Goal: Task Accomplishment & Management: Complete application form

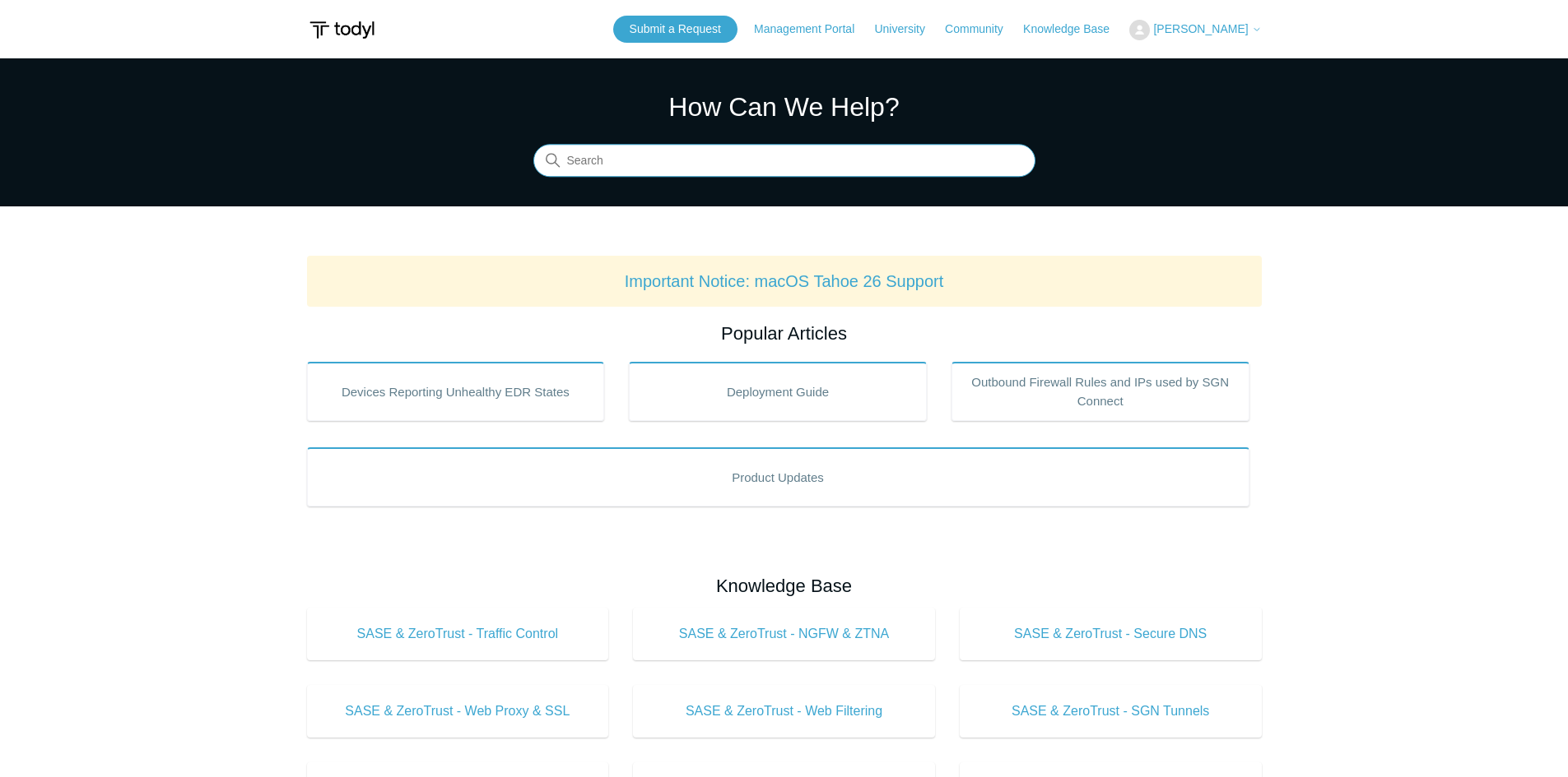
click at [716, 163] on input "Search" at bounding box center [784, 161] width 502 height 33
type input "trusted url"
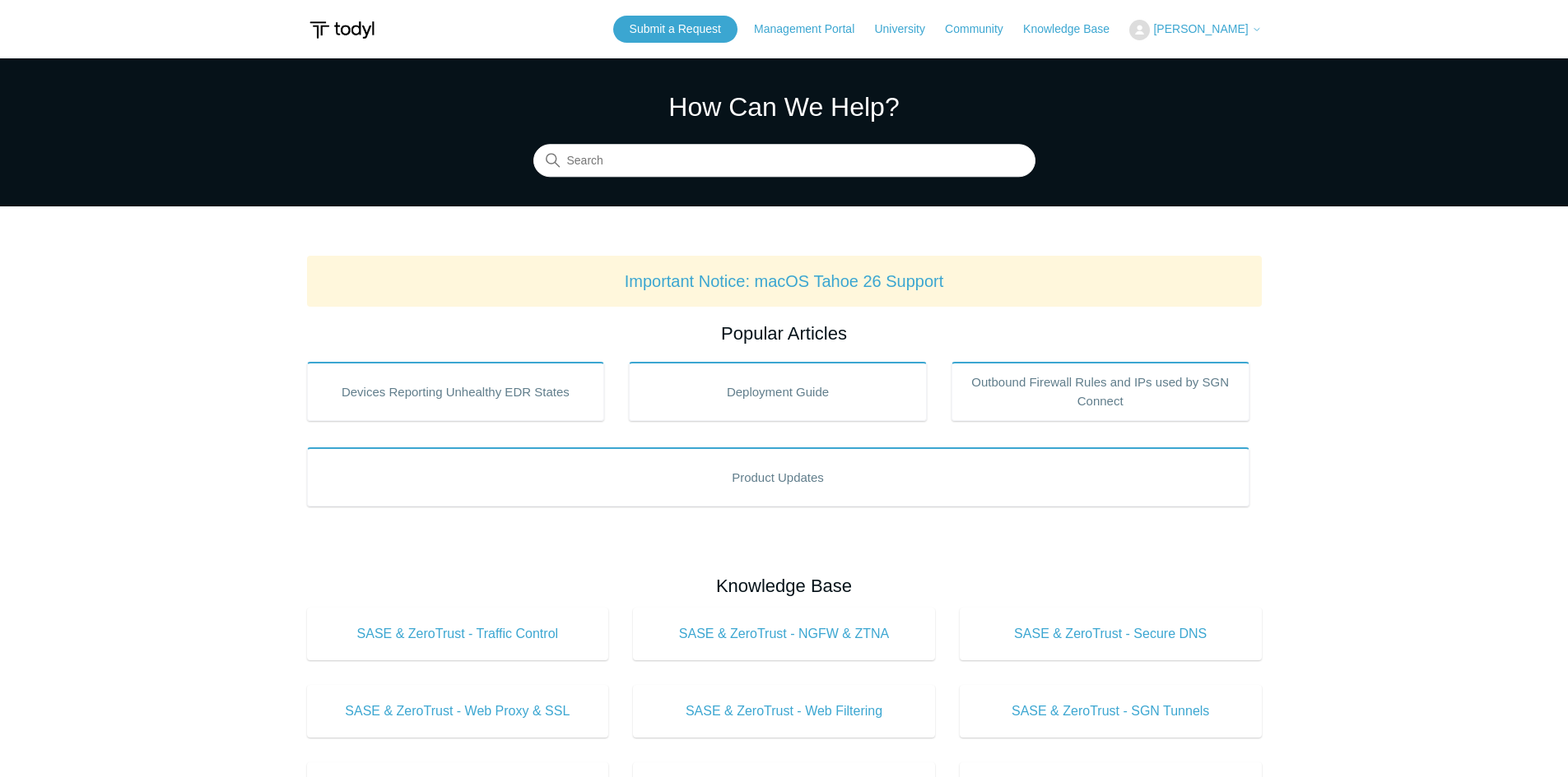
click at [1192, 38] on button "[PERSON_NAME]" at bounding box center [1195, 30] width 131 height 21
click at [1212, 57] on link "My Support Requests" at bounding box center [1210, 64] width 160 height 29
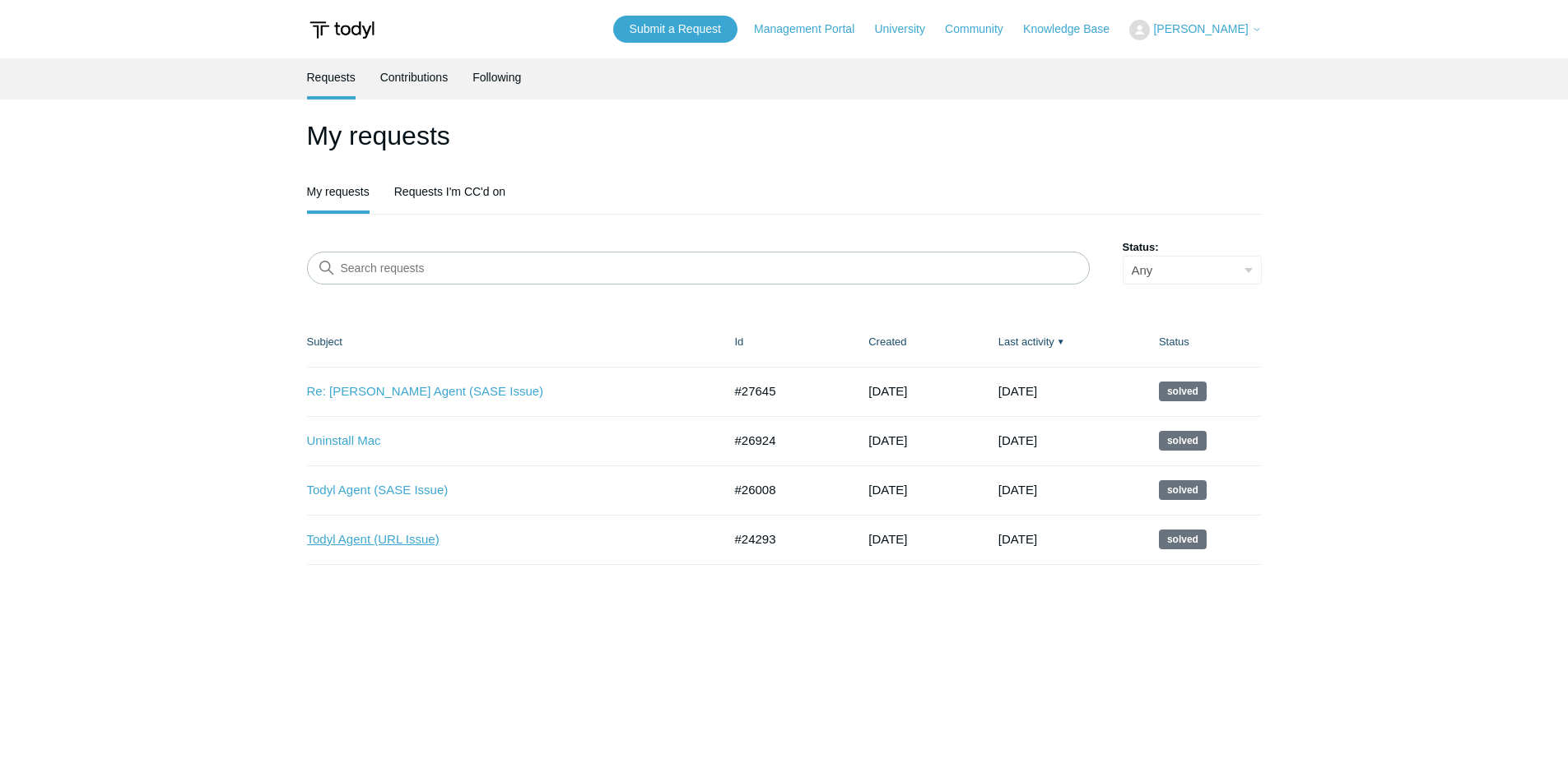
click at [384, 544] on link "Todyl Agent (URL Issue)" at bounding box center [502, 540] width 391 height 19
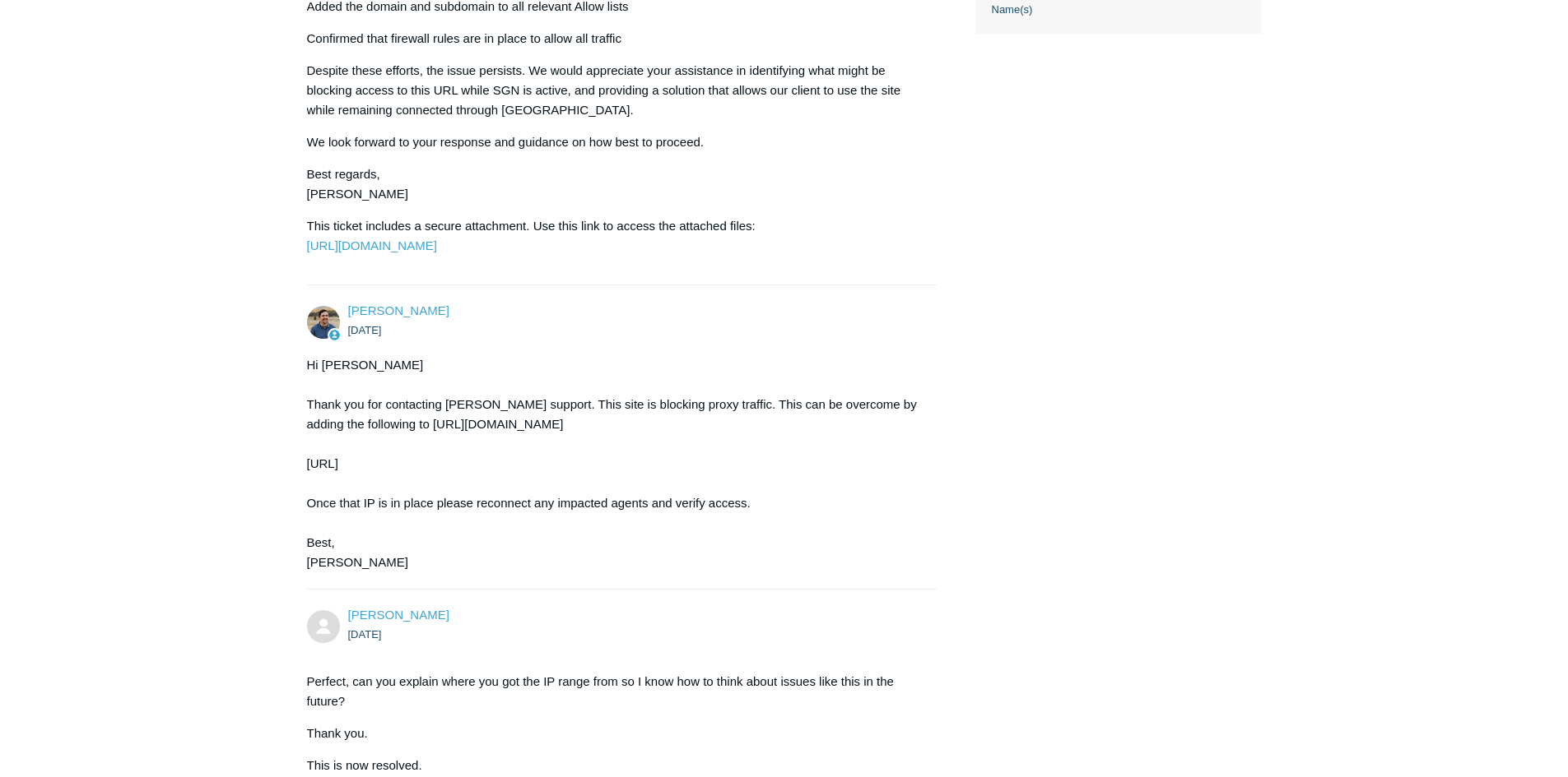
scroll to position [732, 0]
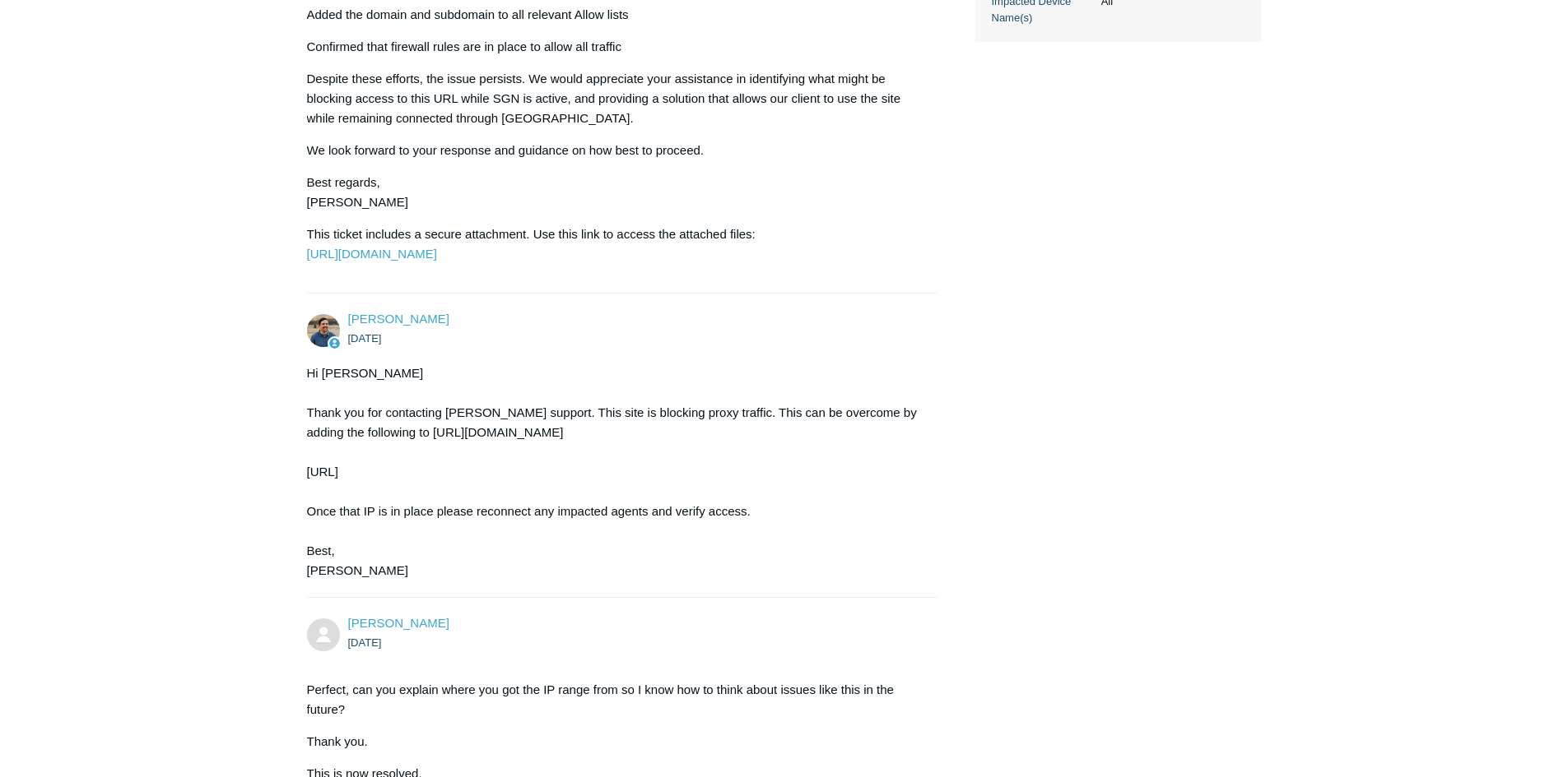
drag, startPoint x: 635, startPoint y: 452, endPoint x: 374, endPoint y: 460, distance: 261.1
click at [374, 460] on div "Hi Angelo Thank you for contacting Todyl support. This site is blocking proxy t…" at bounding box center [614, 472] width 614 height 218
copy div "https://portal.todyl.com/configuration/routepolicy"
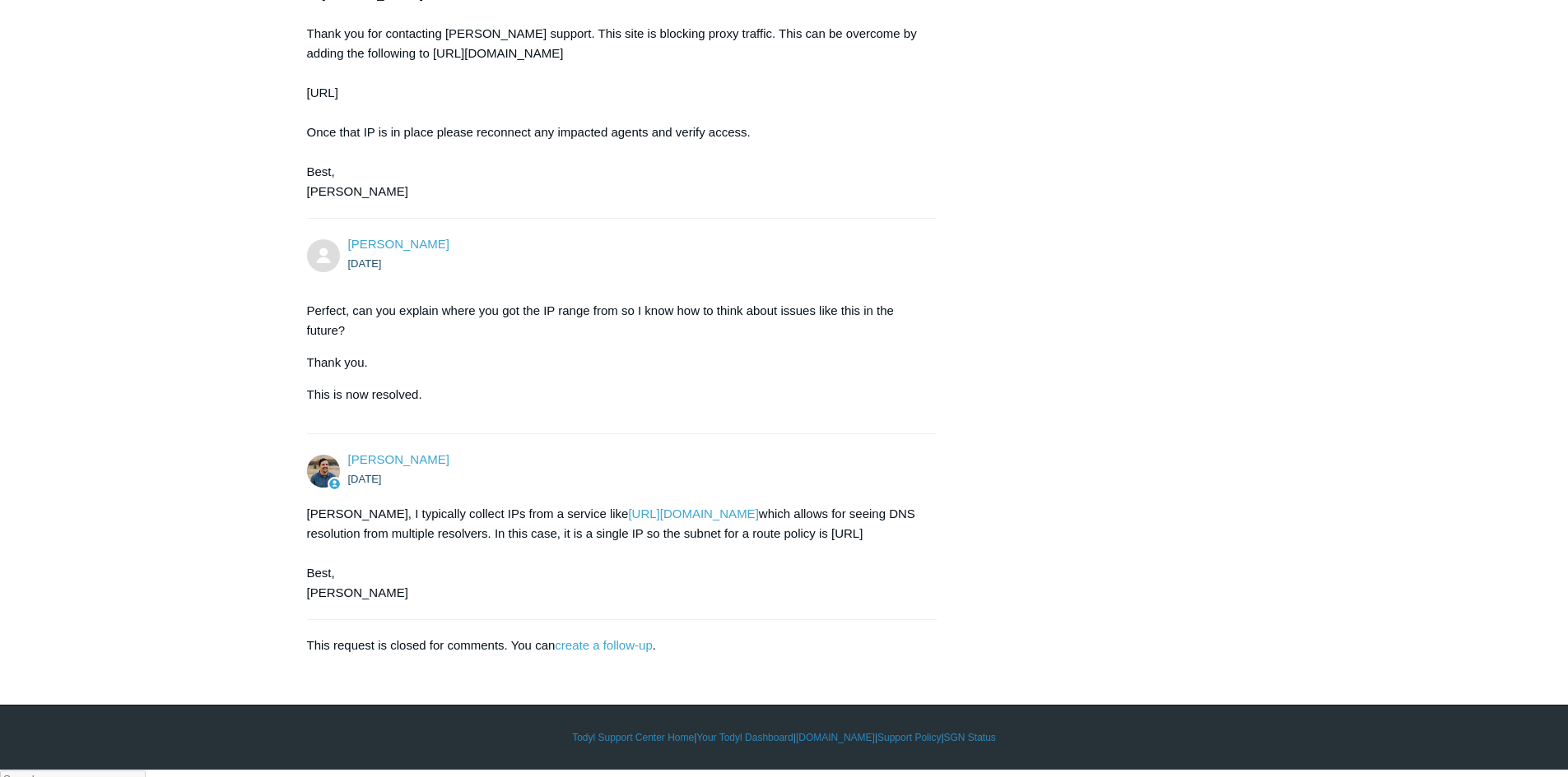
scroll to position [1143, 0]
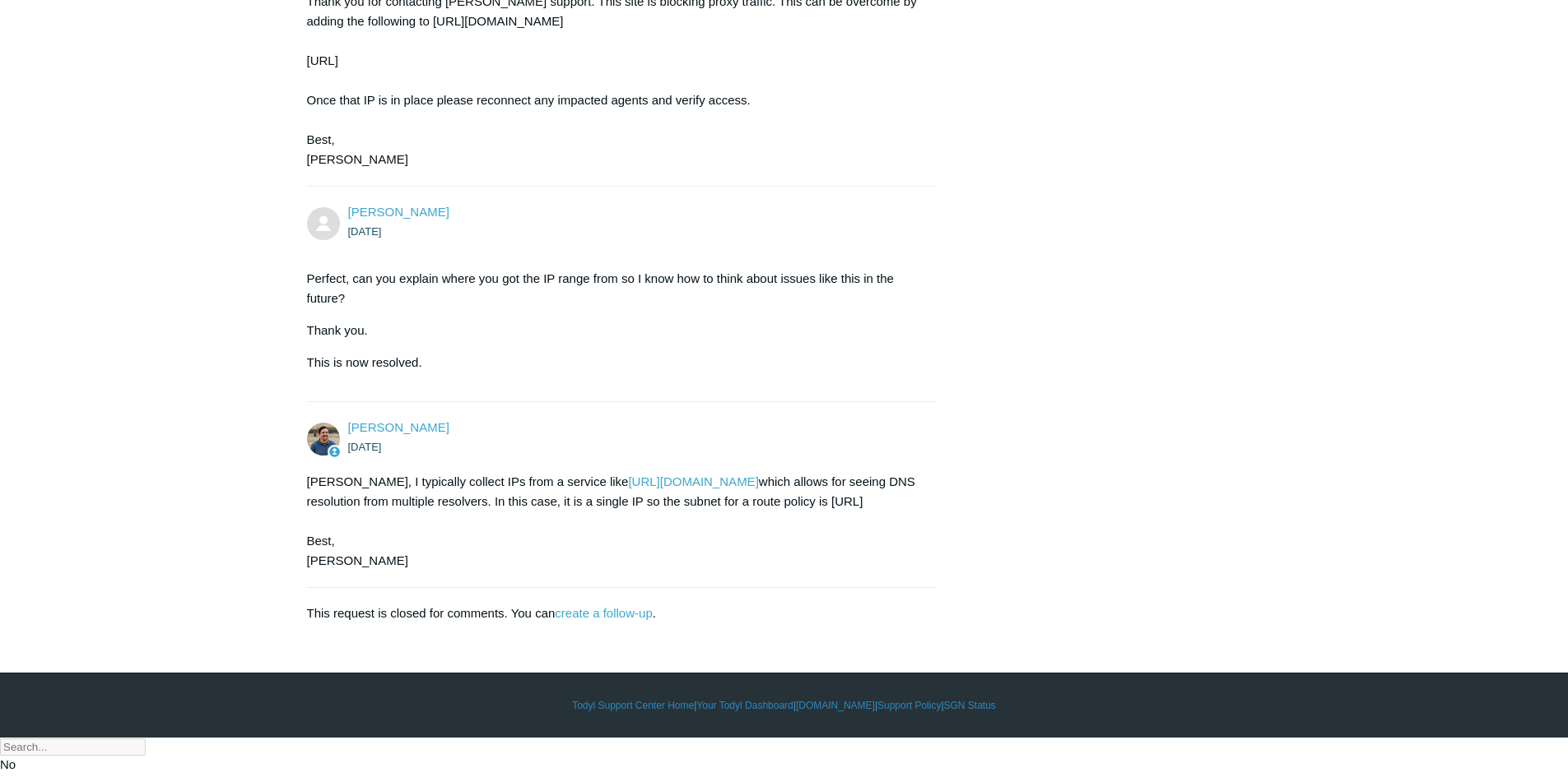
drag, startPoint x: 441, startPoint y: 535, endPoint x: 279, endPoint y: 503, distance: 165.1
click at [492, 519] on div "Angelo, I typically collect IPs from a service like https://www.digwebinterface…" at bounding box center [614, 521] width 614 height 98
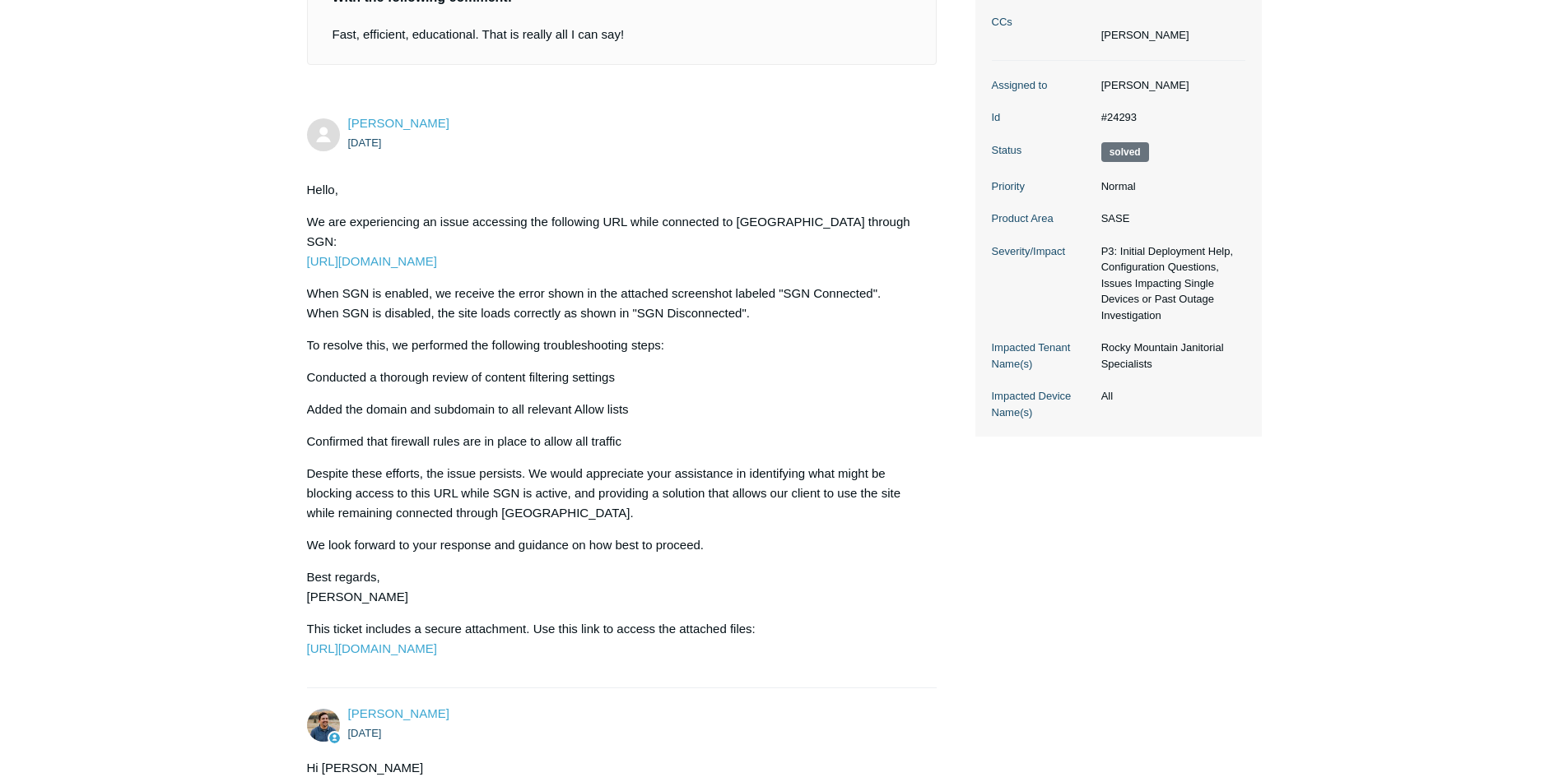
scroll to position [321, 0]
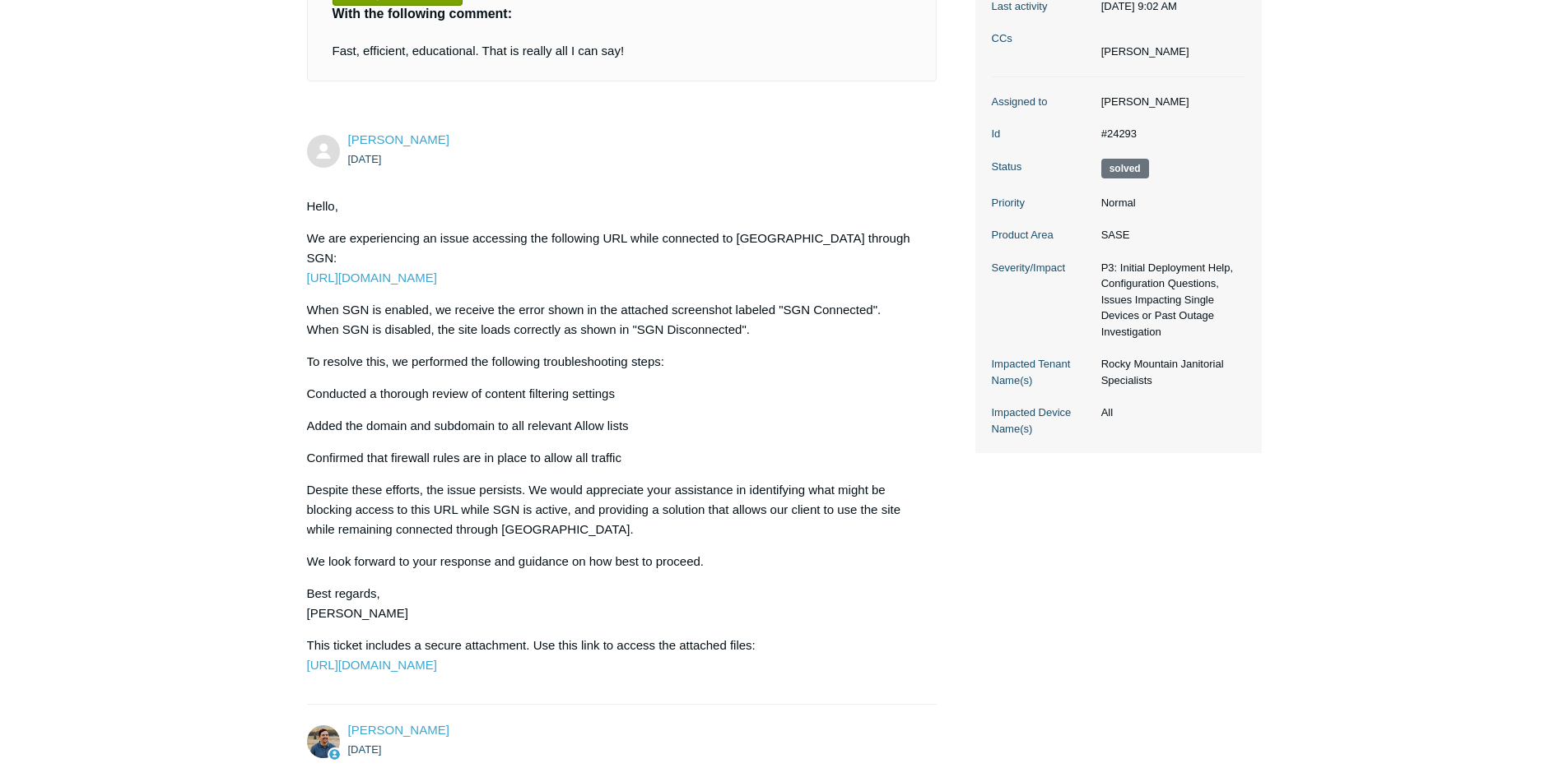
drag, startPoint x: 526, startPoint y: 264, endPoint x: 298, endPoint y: 263, distance: 228.0
click at [298, 263] on main "Requests Contributions Following Todyl Support Center My activities Todyl Agent…" at bounding box center [784, 591] width 1568 height 1708
copy link "https://cpm.texturacorp.com/tpm/tpm-ui"
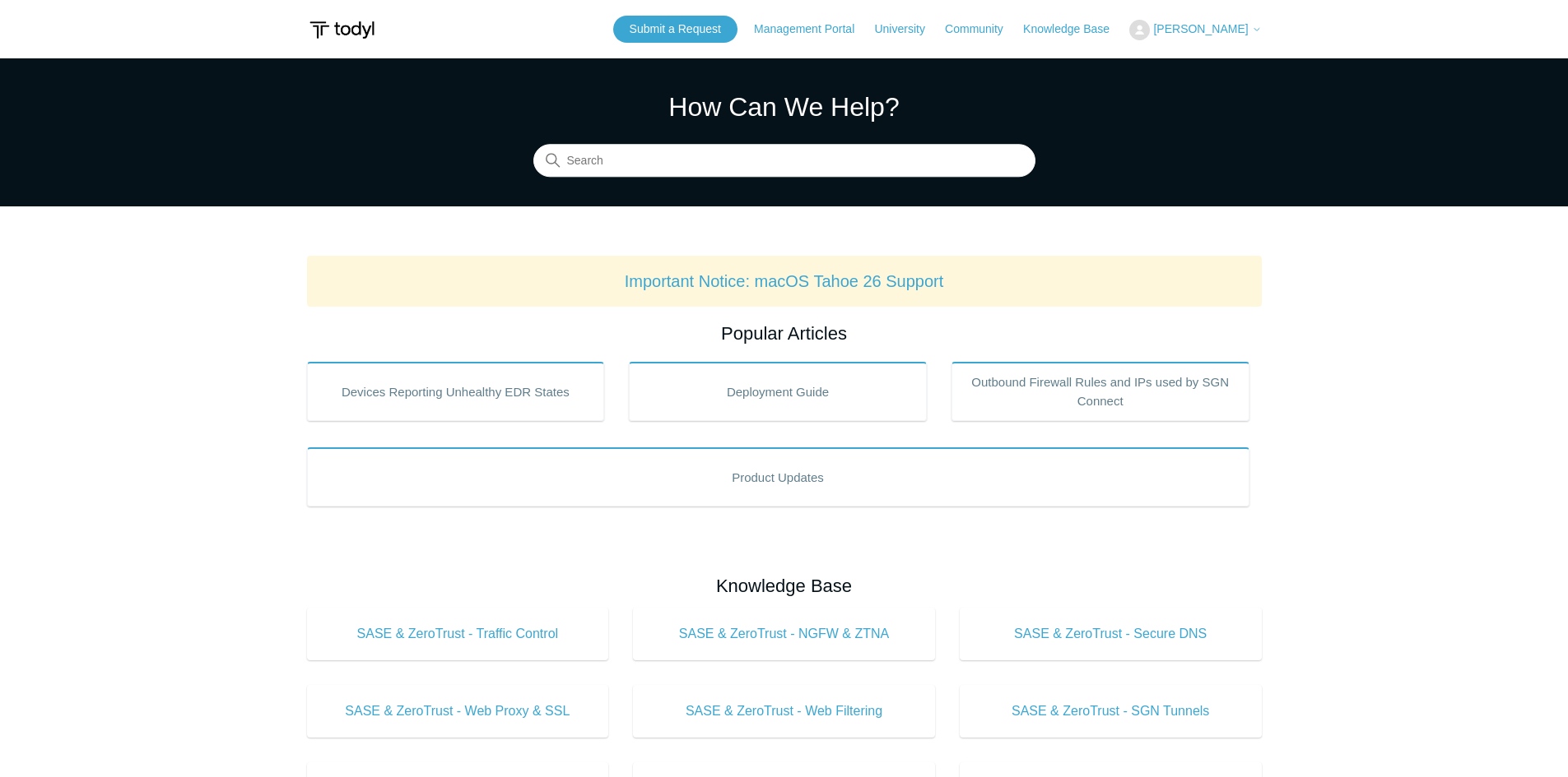
click at [1235, 32] on span "[PERSON_NAME]" at bounding box center [1200, 29] width 95 height 13
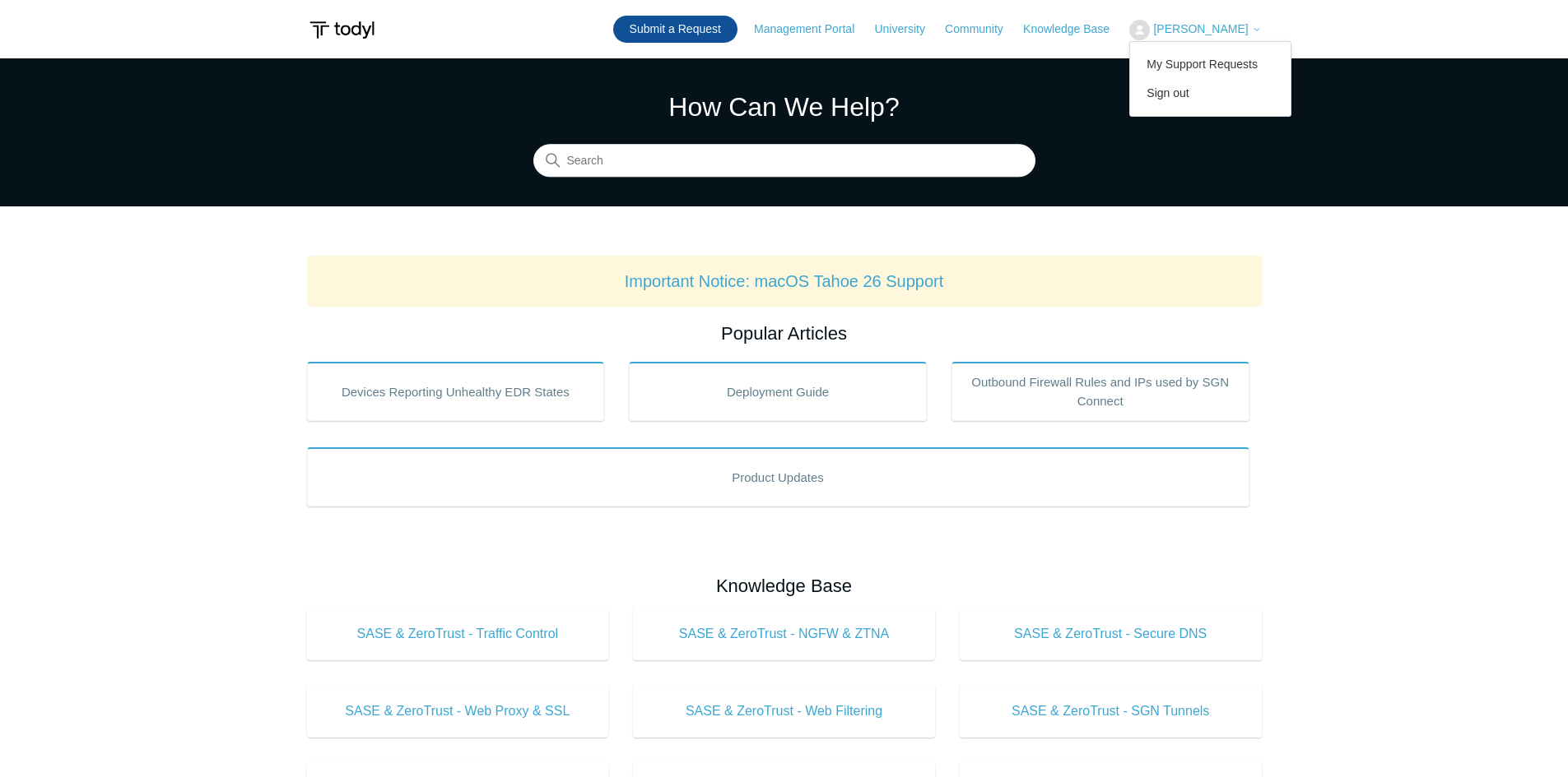
click at [737, 33] on link "Submit a Request" at bounding box center [675, 29] width 124 height 27
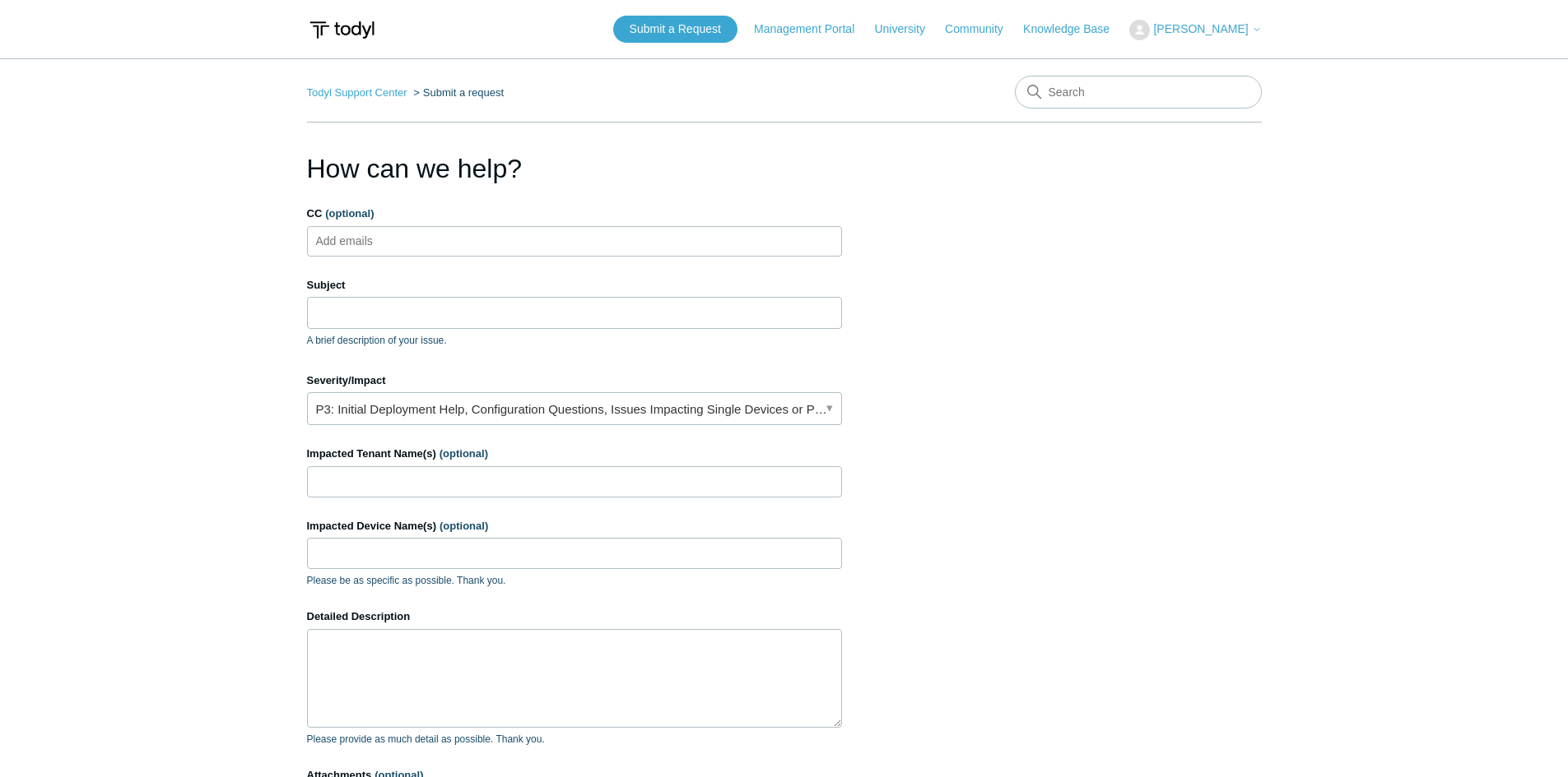
click at [453, 390] on div "Severity/Impact P3: Initial Deployment Help, Configuration Questions, Issues Im…" at bounding box center [575, 399] width 535 height 53
click at [453, 401] on link "P3: Initial Deployment Help, Configuration Questions, Issues Impacting Single D…" at bounding box center [575, 409] width 535 height 33
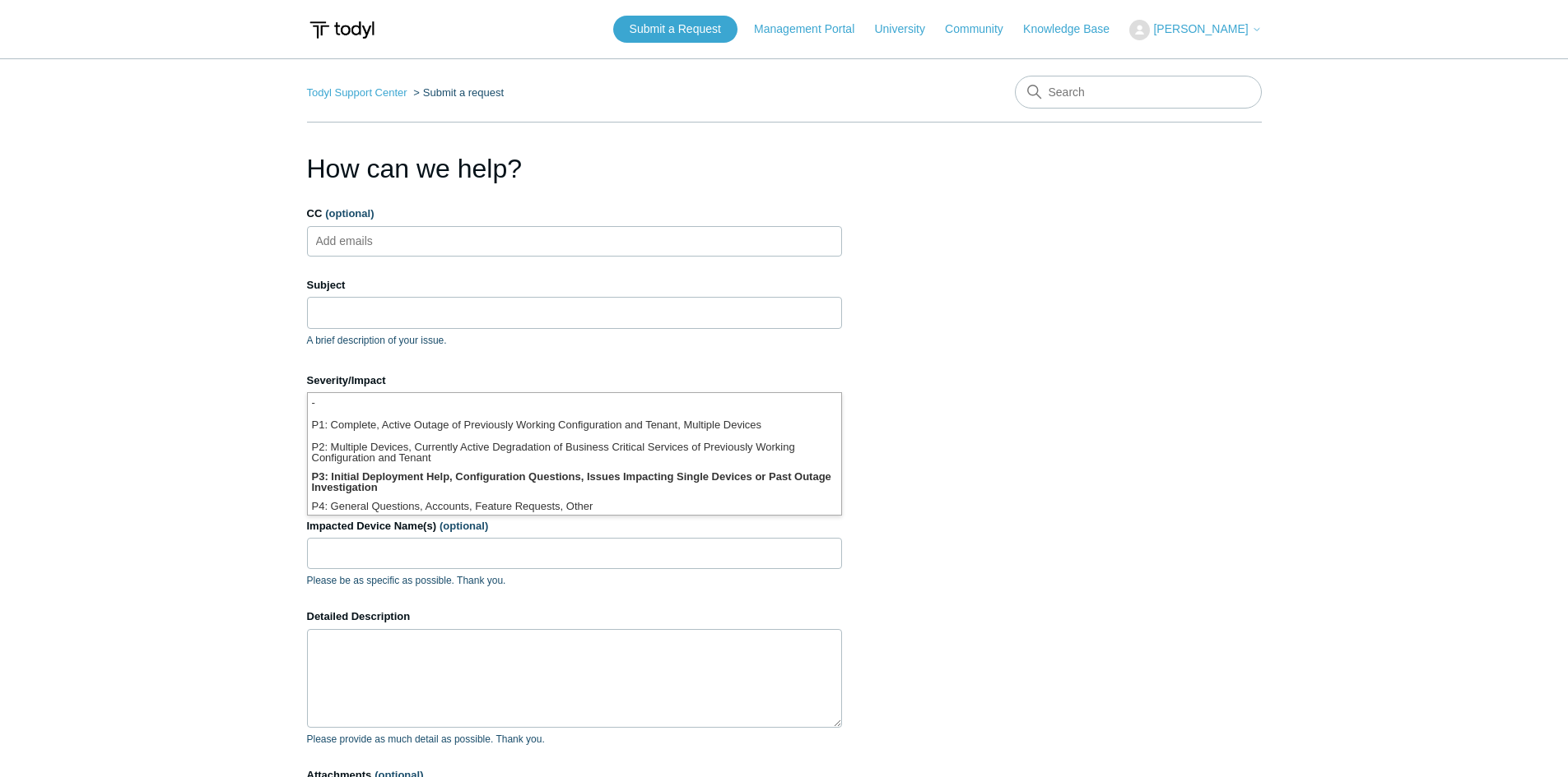
click at [146, 462] on main "Todyl Support Center Submit a request How can we help? CC (optional) Add emails…" at bounding box center [784, 482] width 1568 height 848
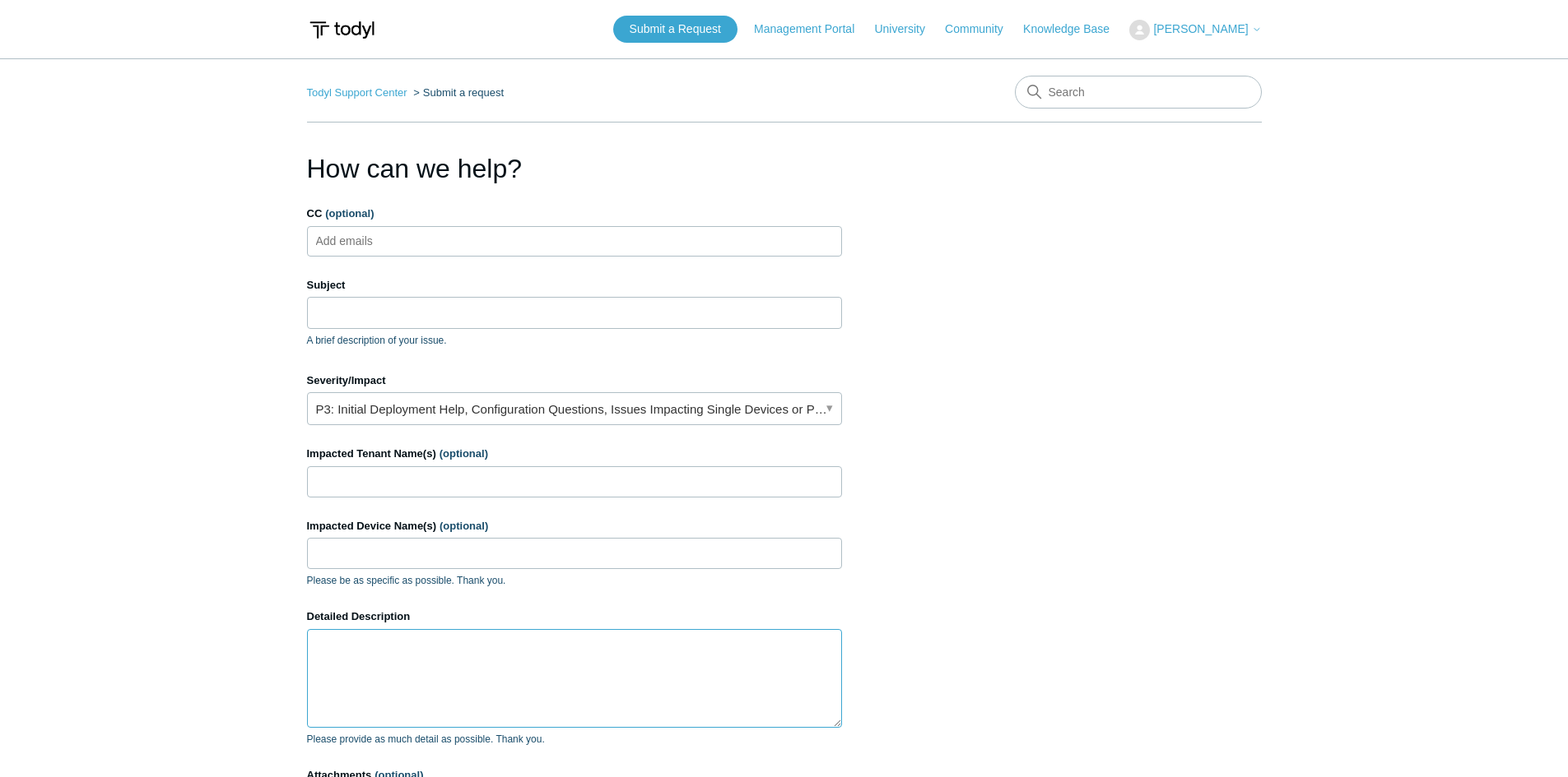
click at [456, 636] on textarea "Detailed Description" at bounding box center [575, 678] width 535 height 98
click at [427, 483] on input "Impacted Tenant Name(s) (optional)" at bounding box center [575, 482] width 535 height 31
type input "Design Partners"
click at [421, 322] on input "Subject" at bounding box center [575, 312] width 535 height 31
type input "OnVue"
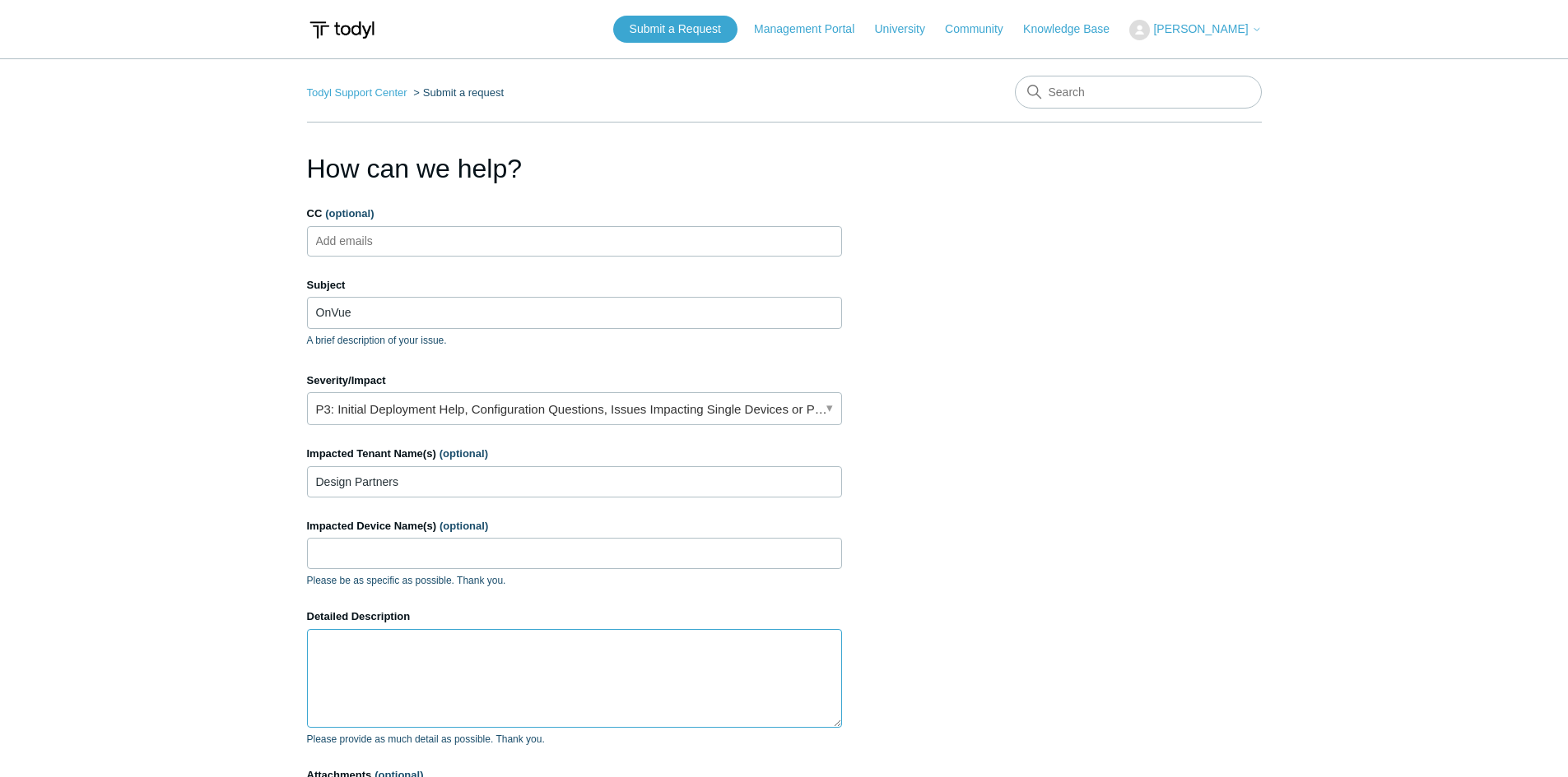
click at [371, 653] on textarea "Detailed Description" at bounding box center [575, 678] width 535 height 98
paste textarea "Hello, I need to take a proctored exam using Pearson VUE’s OnVUE application. M…"
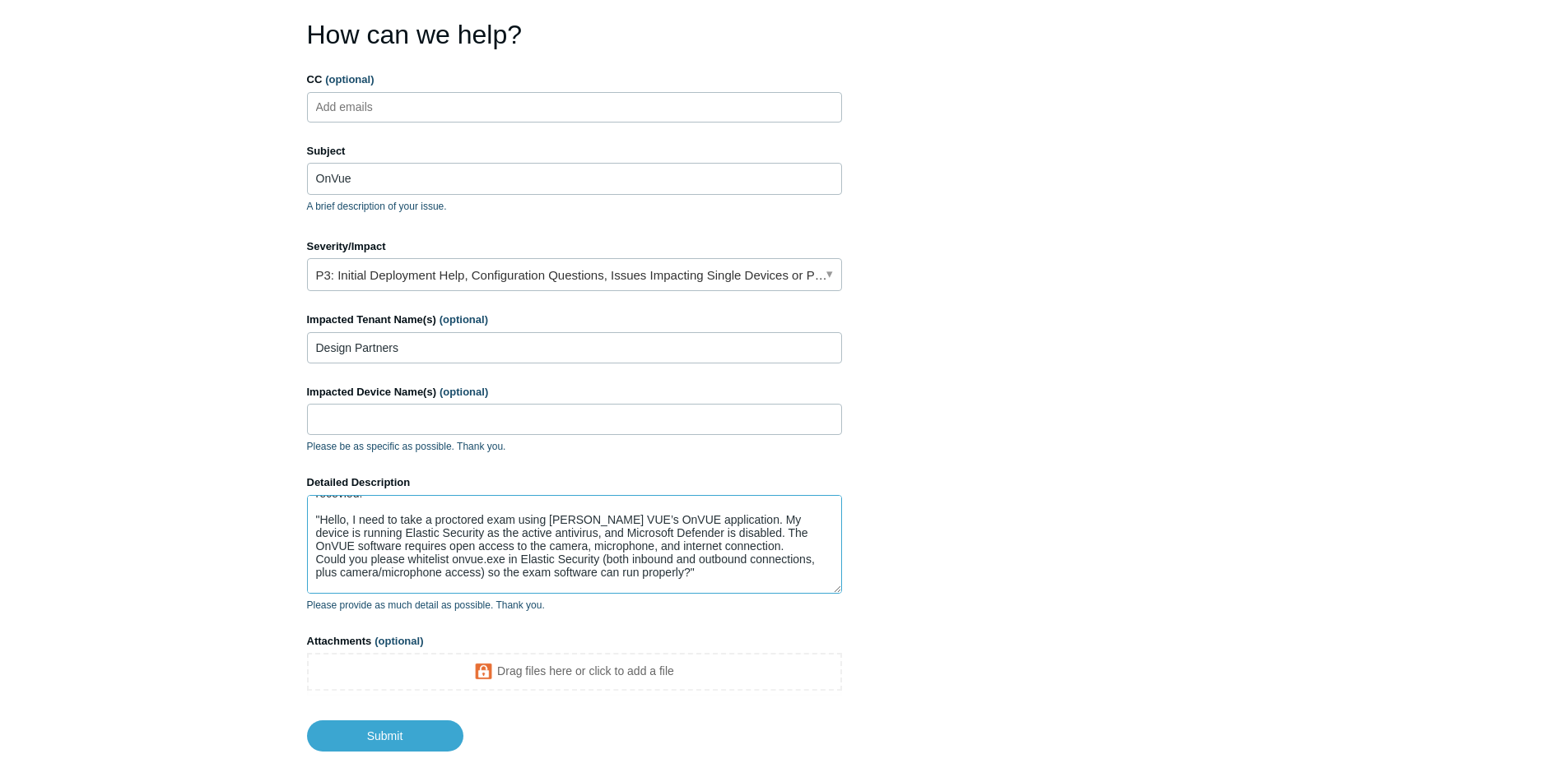
scroll to position [223, 0]
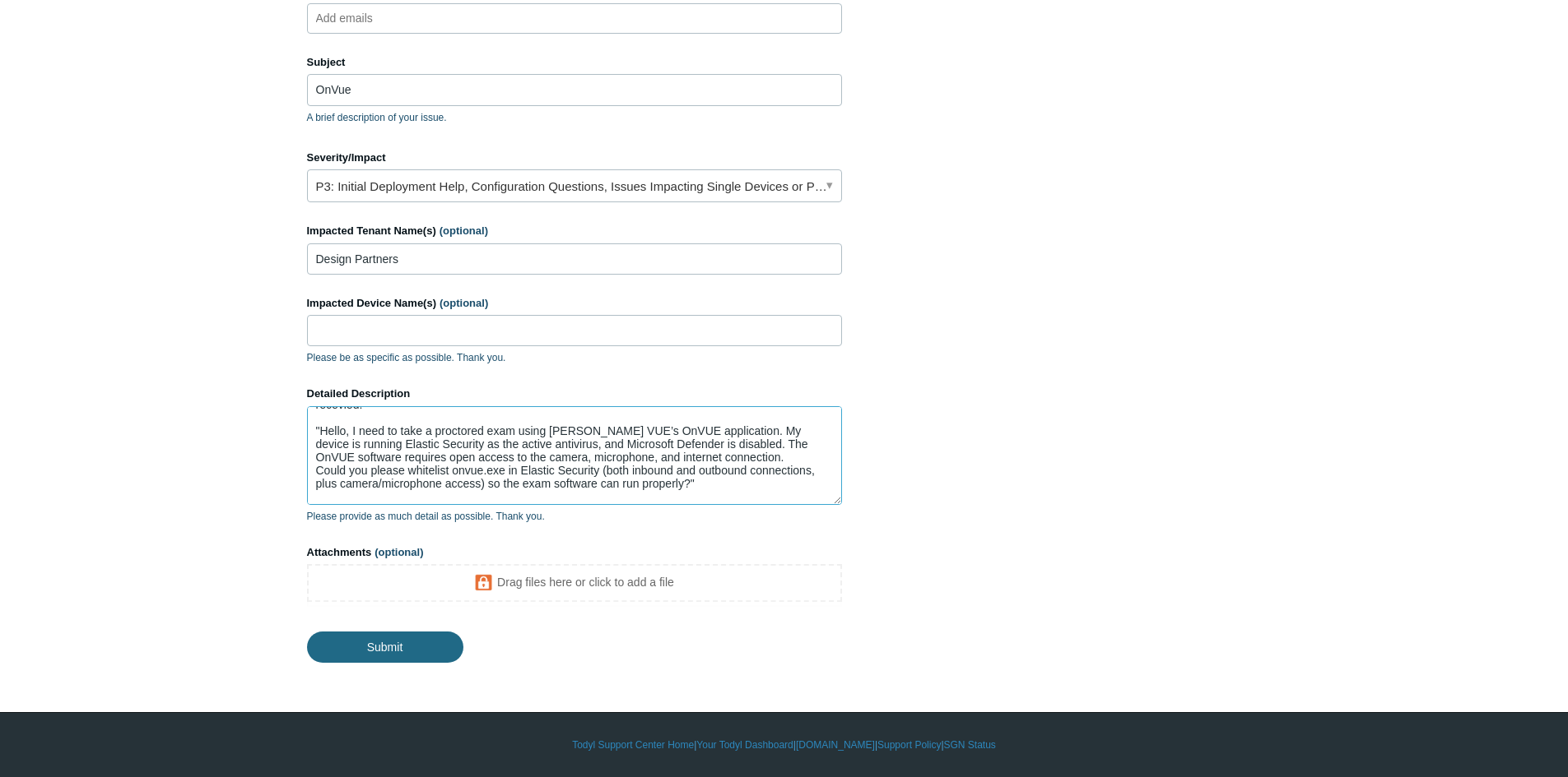
type textarea "I have applied internal routing policies in Todyl for Pearson OnVUE. It seems t…"
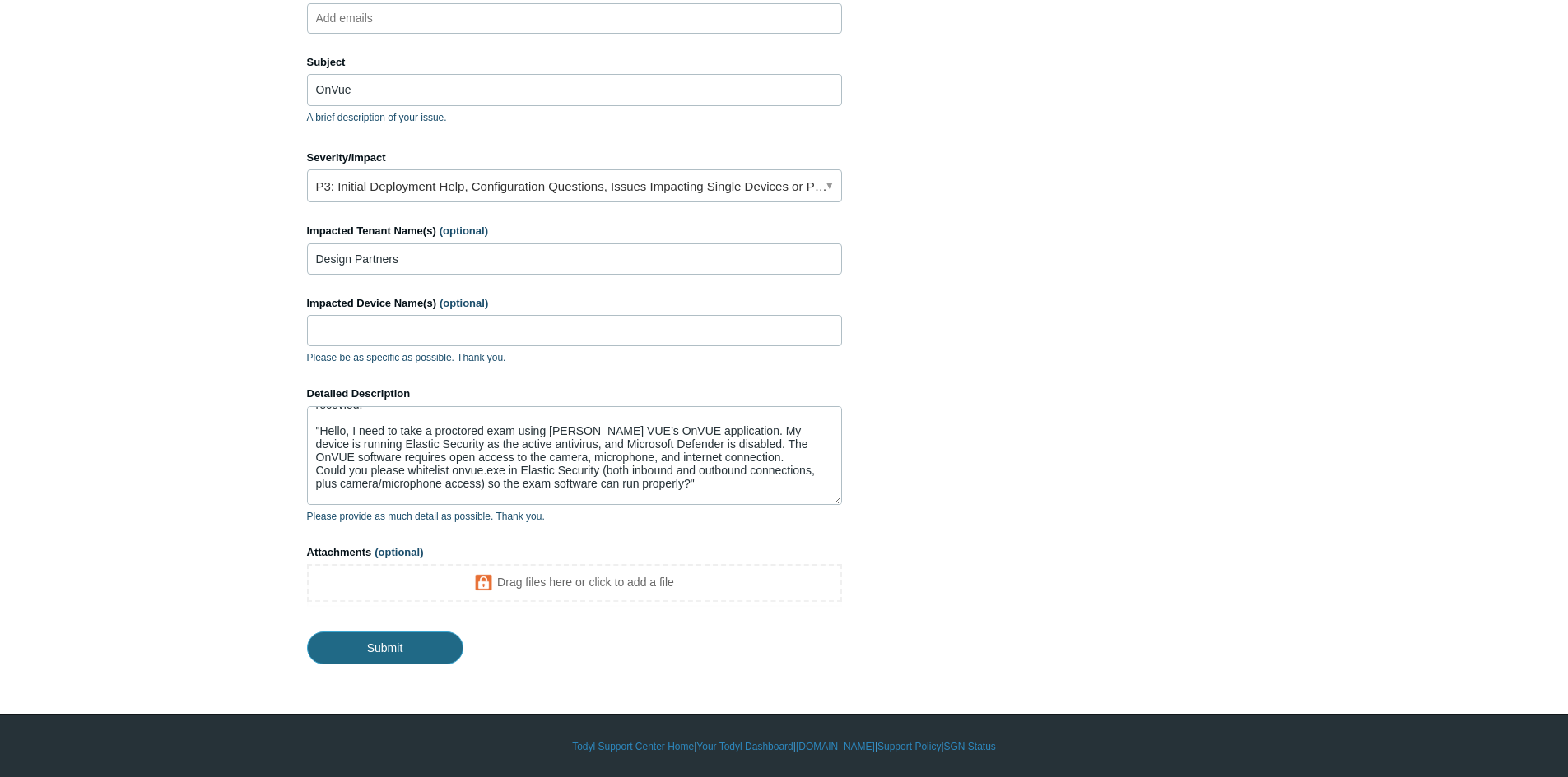
click at [426, 639] on input "Submit" at bounding box center [386, 648] width 157 height 33
